Goal: Transaction & Acquisition: Download file/media

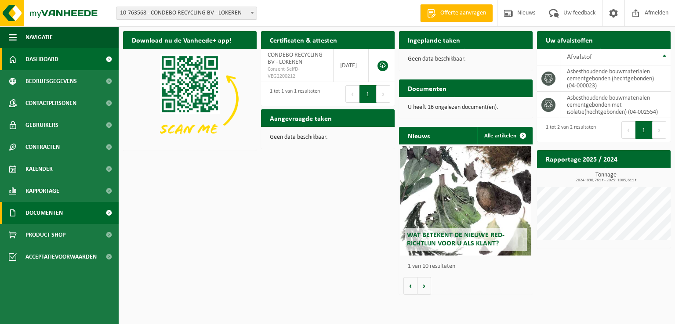
click at [53, 213] on span "Documenten" at bounding box center [43, 213] width 37 height 22
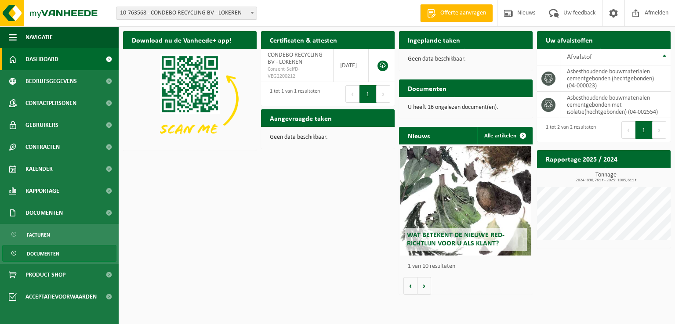
click at [54, 255] on span "Documenten" at bounding box center [43, 254] width 33 height 17
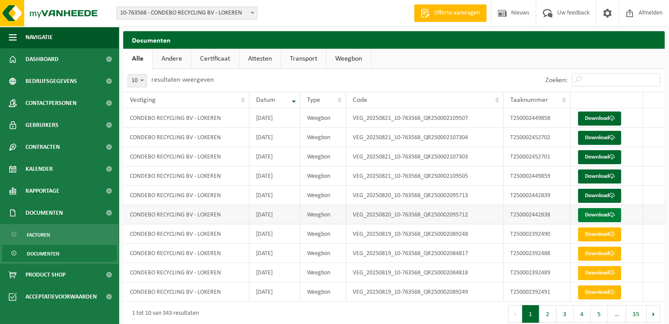
click at [599, 214] on link "Download" at bounding box center [599, 215] width 43 height 14
click at [596, 194] on link "Download" at bounding box center [599, 196] width 43 height 14
click at [597, 176] on link "Download" at bounding box center [599, 177] width 43 height 14
click at [605, 156] on link "Download" at bounding box center [599, 157] width 43 height 14
click at [650, 103] on th at bounding box center [654, 100] width 22 height 17
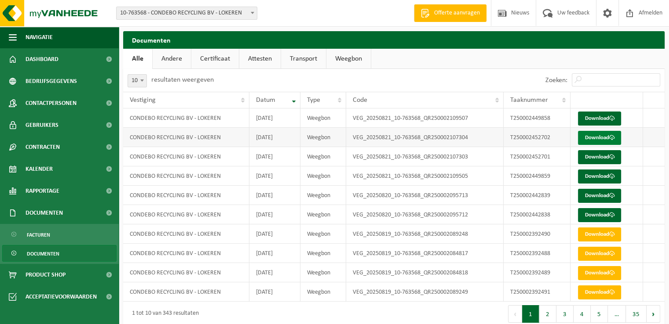
click at [600, 135] on link "Download" at bounding box center [599, 138] width 43 height 14
click at [601, 118] on link "Download" at bounding box center [599, 119] width 43 height 14
drag, startPoint x: 659, startPoint y: 124, endPoint x: 654, endPoint y: 126, distance: 5.6
click at [659, 124] on td at bounding box center [654, 118] width 22 height 19
click at [597, 192] on link "Download" at bounding box center [599, 196] width 43 height 14
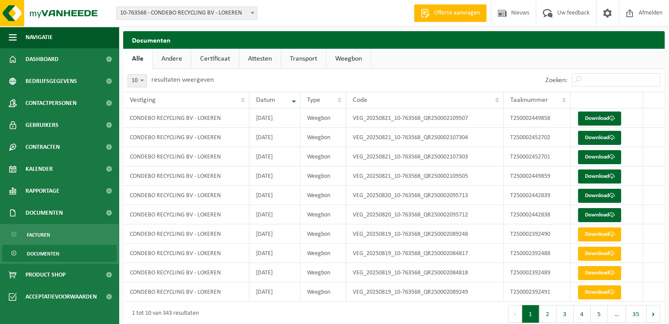
click at [665, 102] on div "Documenten Even geduld. Door de grote hoeveelheid gegevens duurt het laden even…" at bounding box center [394, 181] width 550 height 300
click at [592, 176] on link "Download" at bounding box center [599, 177] width 43 height 14
drag, startPoint x: 659, startPoint y: 63, endPoint x: 654, endPoint y: 69, distance: 7.5
click at [659, 63] on ul "Alle Andere Certificaat Attesten Transport Weegbon" at bounding box center [393, 59] width 541 height 20
